Goal: Task Accomplishment & Management: Use online tool/utility

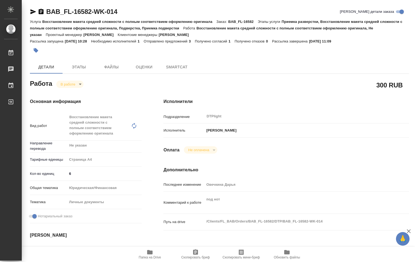
type textarea "x"
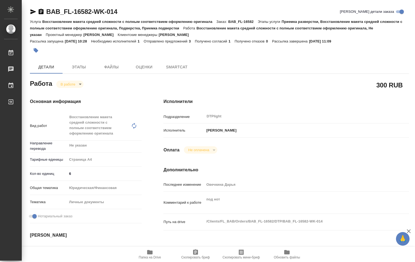
type textarea "x"
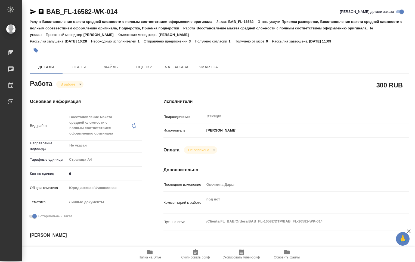
type textarea "x"
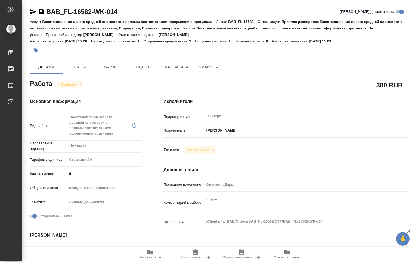
type textarea "x"
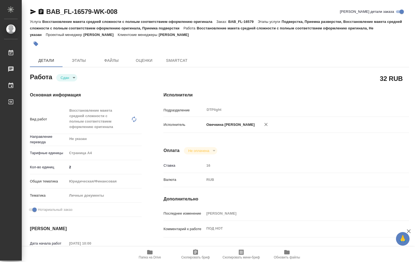
type textarea "x"
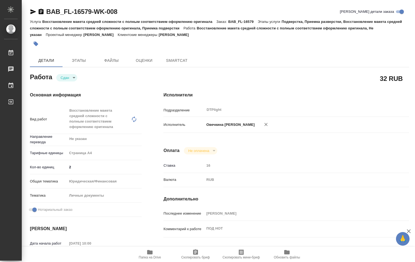
type textarea "x"
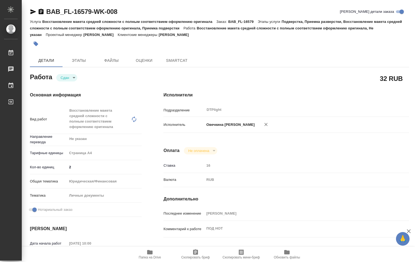
type textarea "x"
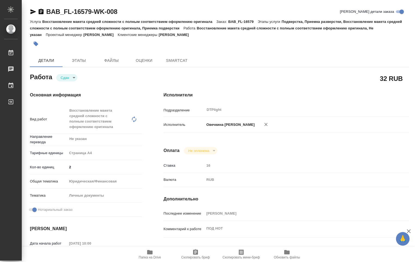
type textarea "x"
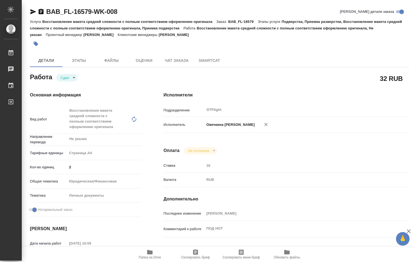
type textarea "x"
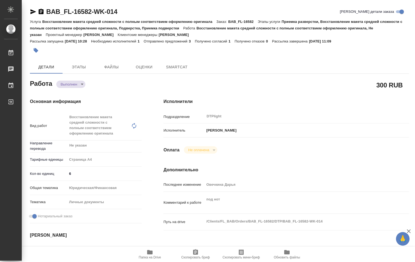
type textarea "x"
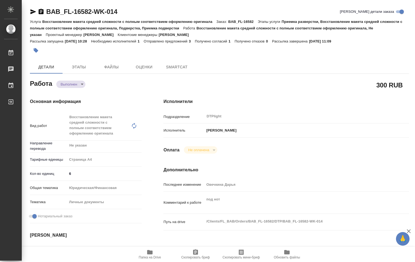
type textarea "x"
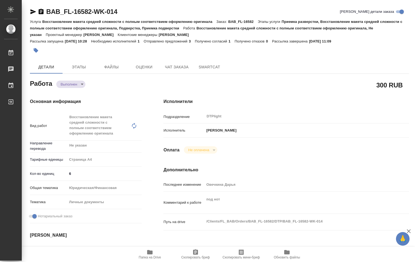
type textarea "x"
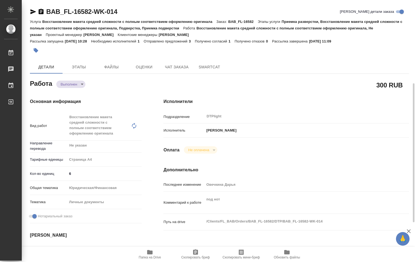
scroll to position [54, 0]
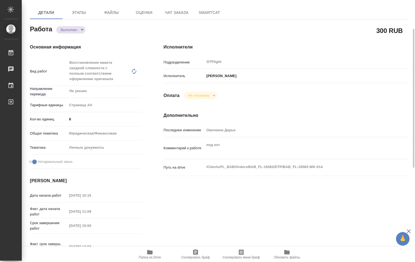
type textarea "x"
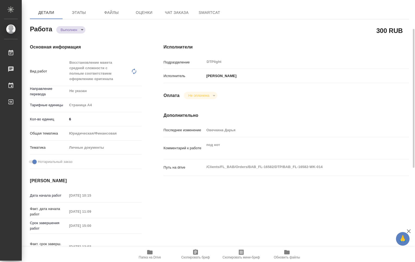
click at [152, 257] on span "Папка на Drive" at bounding box center [150, 257] width 22 height 4
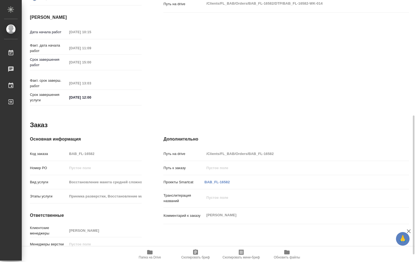
scroll to position [232, 0]
